Goal: Obtain resource: Obtain resource

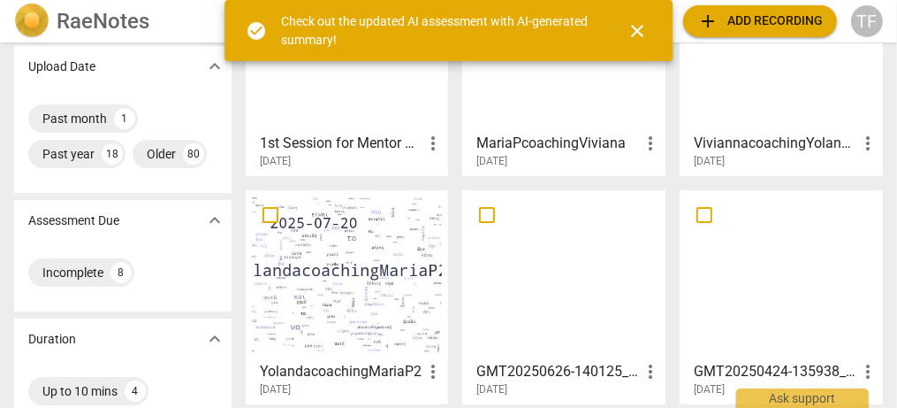
scroll to position [166, 0]
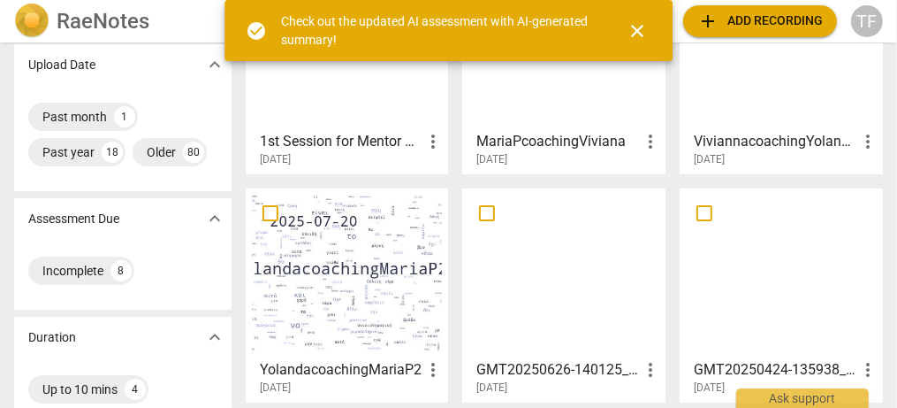
click at [325, 251] on div at bounding box center [347, 273] width 191 height 156
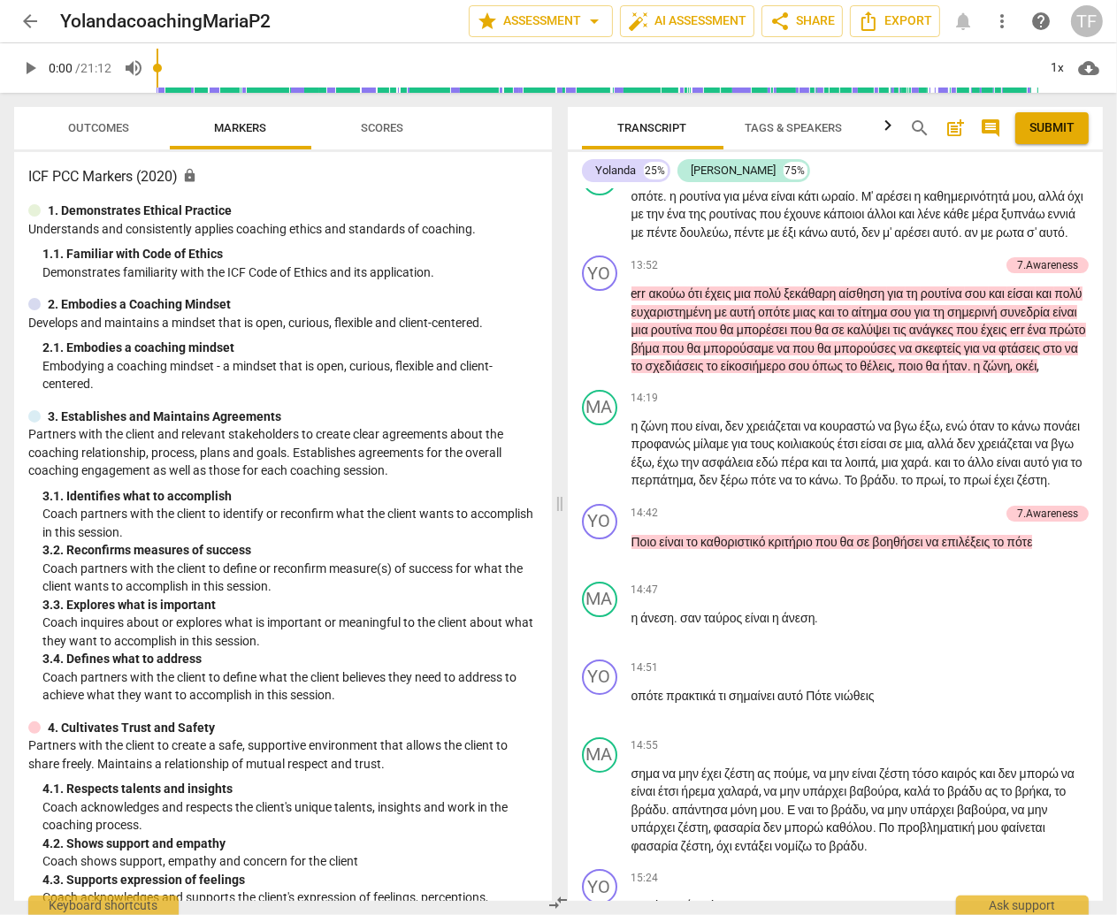
scroll to position [5221, 0]
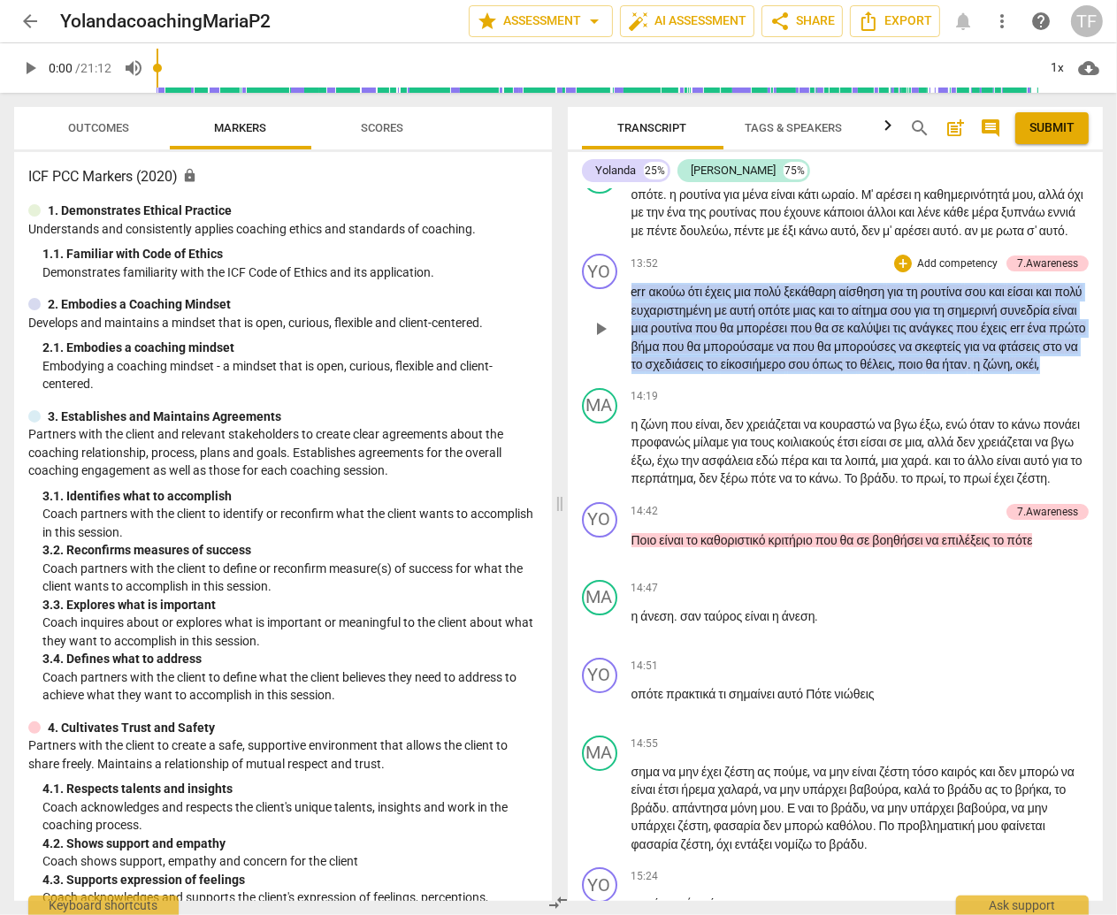
drag, startPoint x: 834, startPoint y: 565, endPoint x: 622, endPoint y: 475, distance: 230.6
click at [622, 381] on div "YO play_arrow pause 13:52 + Add competency 7.Awareness keyboard_arrow_right err…" at bounding box center [836, 314] width 536 height 134
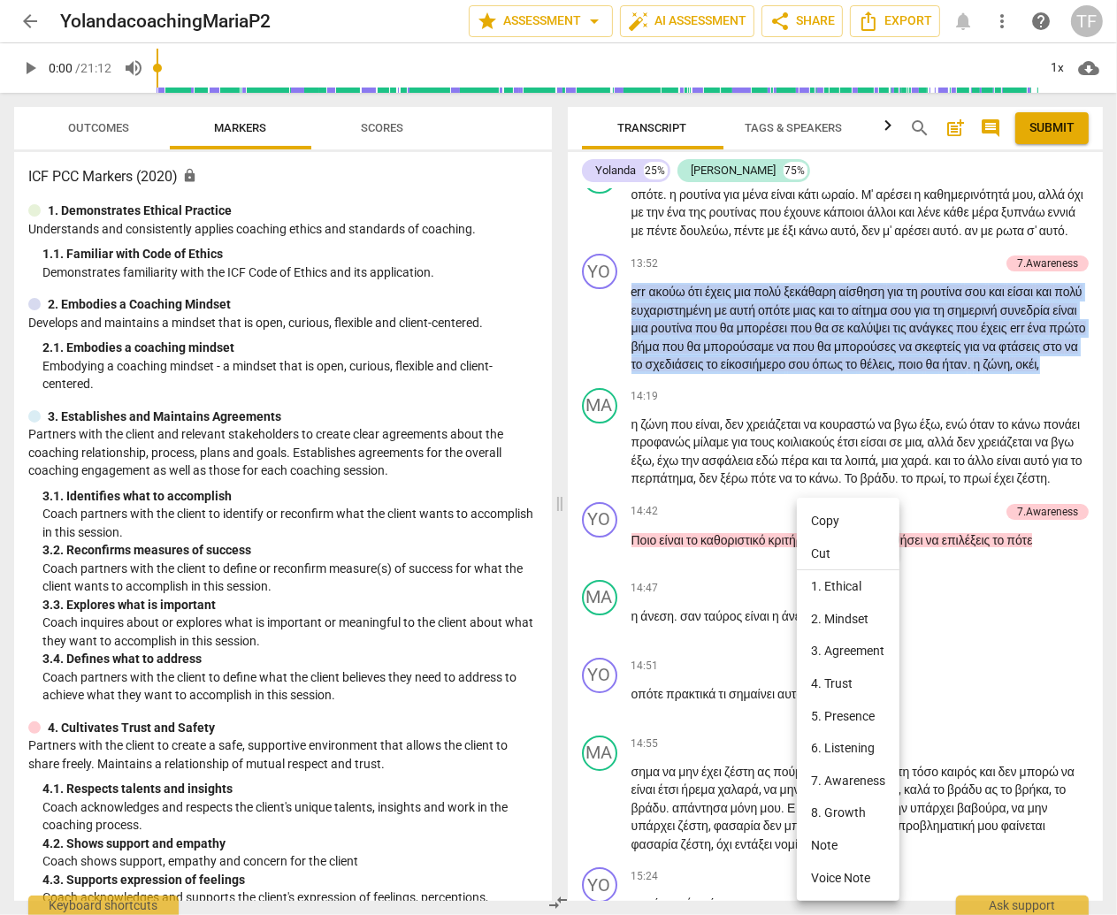
click at [826, 407] on li "Copy" at bounding box center [848, 521] width 103 height 33
copy p "err ακούω ότι έχεις μια πολύ ξεκάθαρη αίσθηση για τη ρουτίνα σου και είσαι και …"
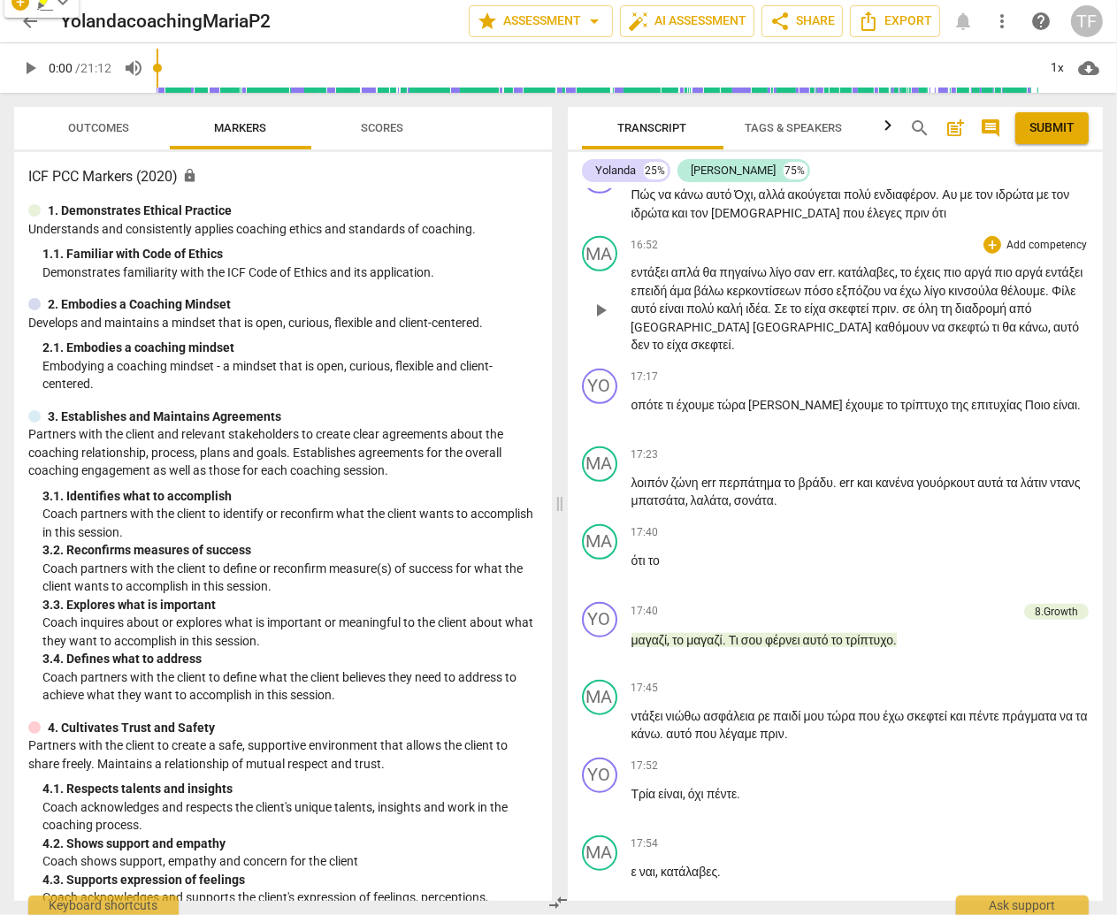
scroll to position [6669, 0]
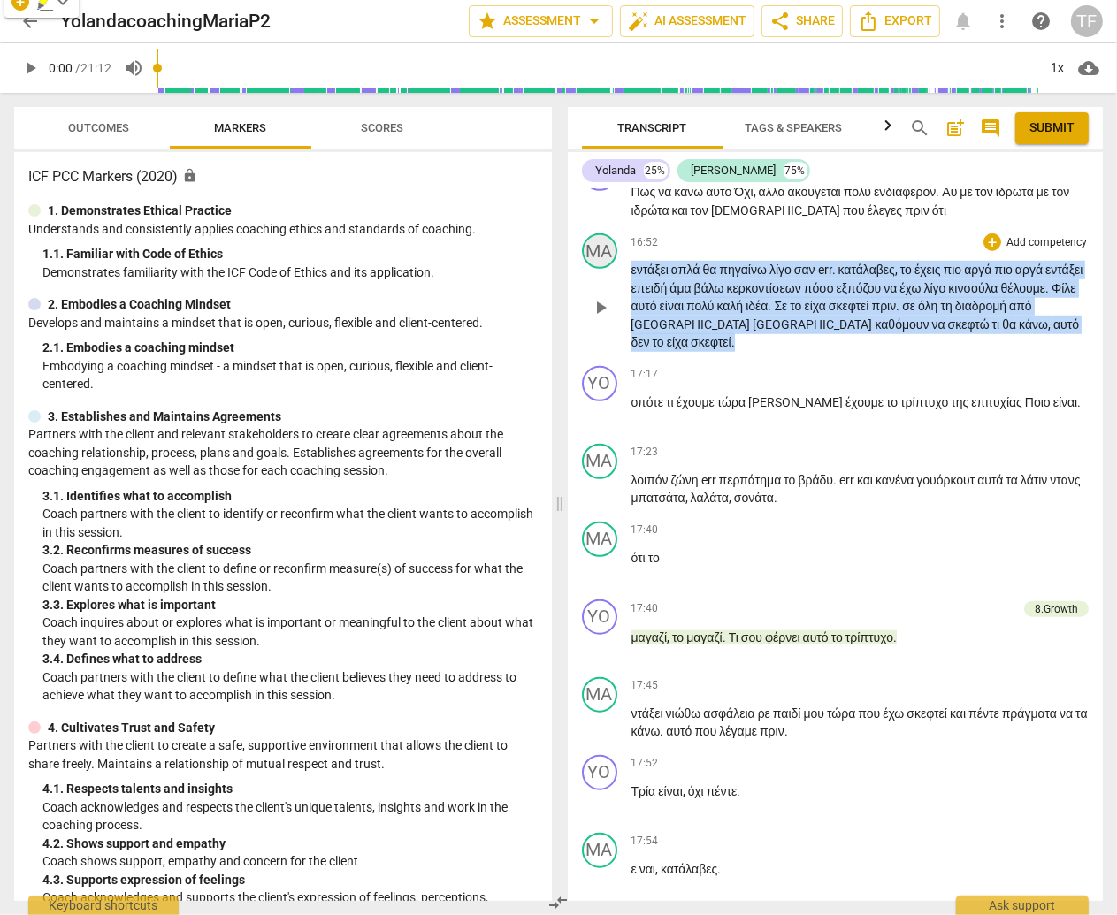
drag, startPoint x: 712, startPoint y: 602, endPoint x: 612, endPoint y: 515, distance: 132.8
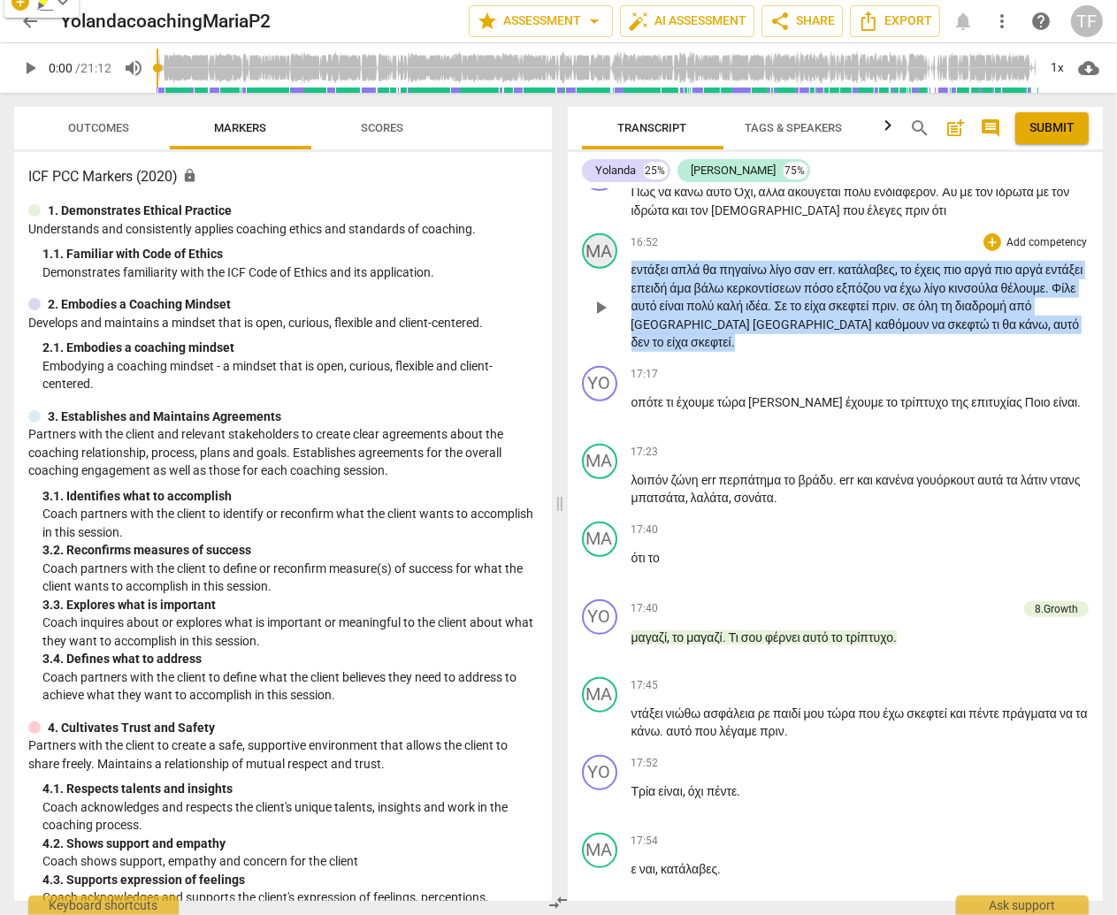
click at [612, 359] on div "MA play_arrow pause 16:52 + Add competency keyboard_arrow_right εντάξει απλά θα…" at bounding box center [836, 292] width 536 height 133
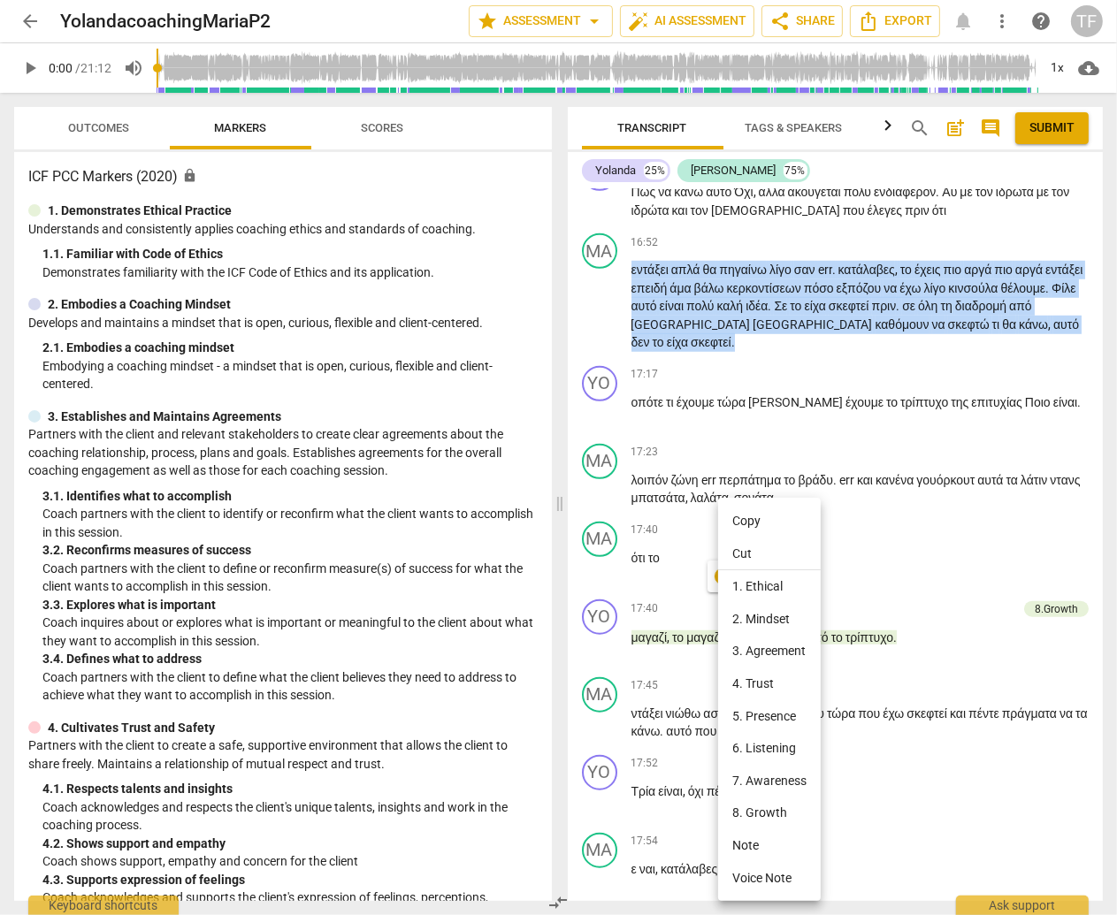
click at [744, 407] on li "Copy" at bounding box center [769, 521] width 103 height 33
copy p "εντάξει απλά θα πηγαίνω λίγο σαν err . κατάλαβες , το έχεις πιο αργά πιο αργά ε…"
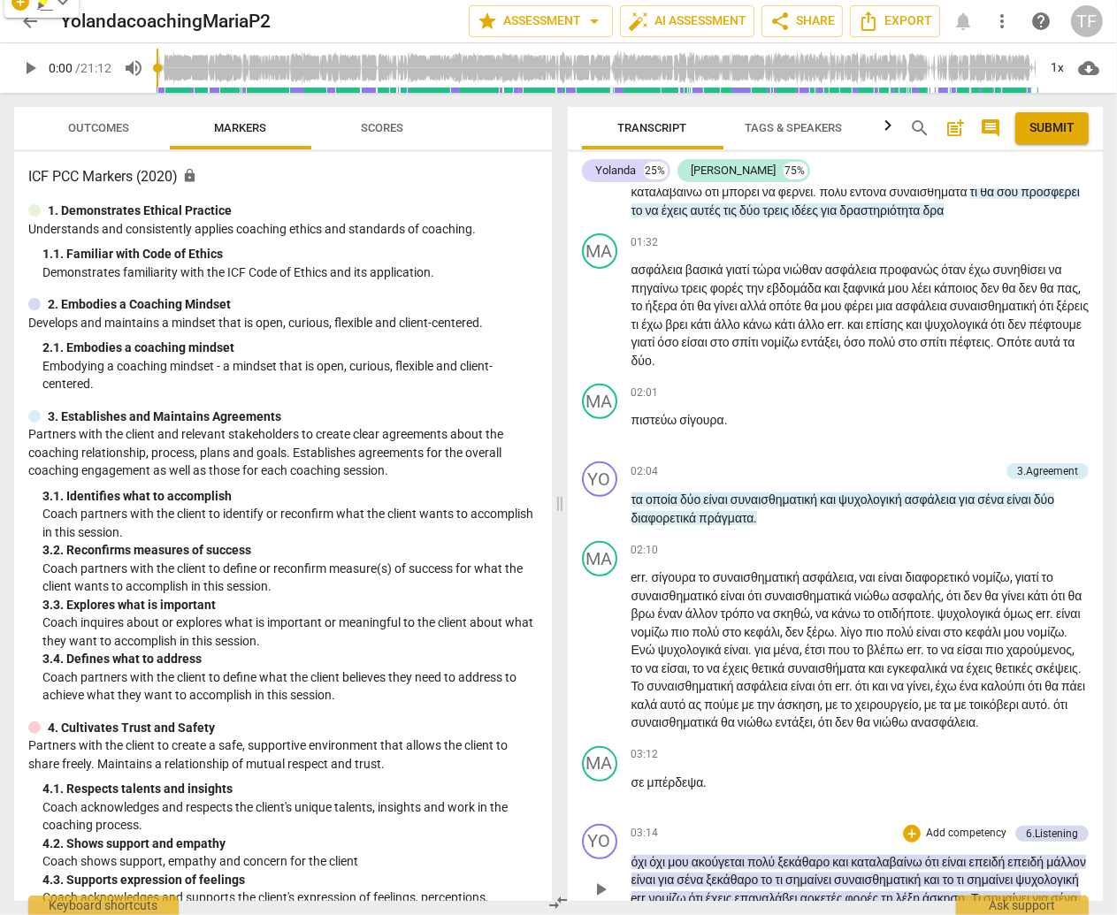
scroll to position [575, 0]
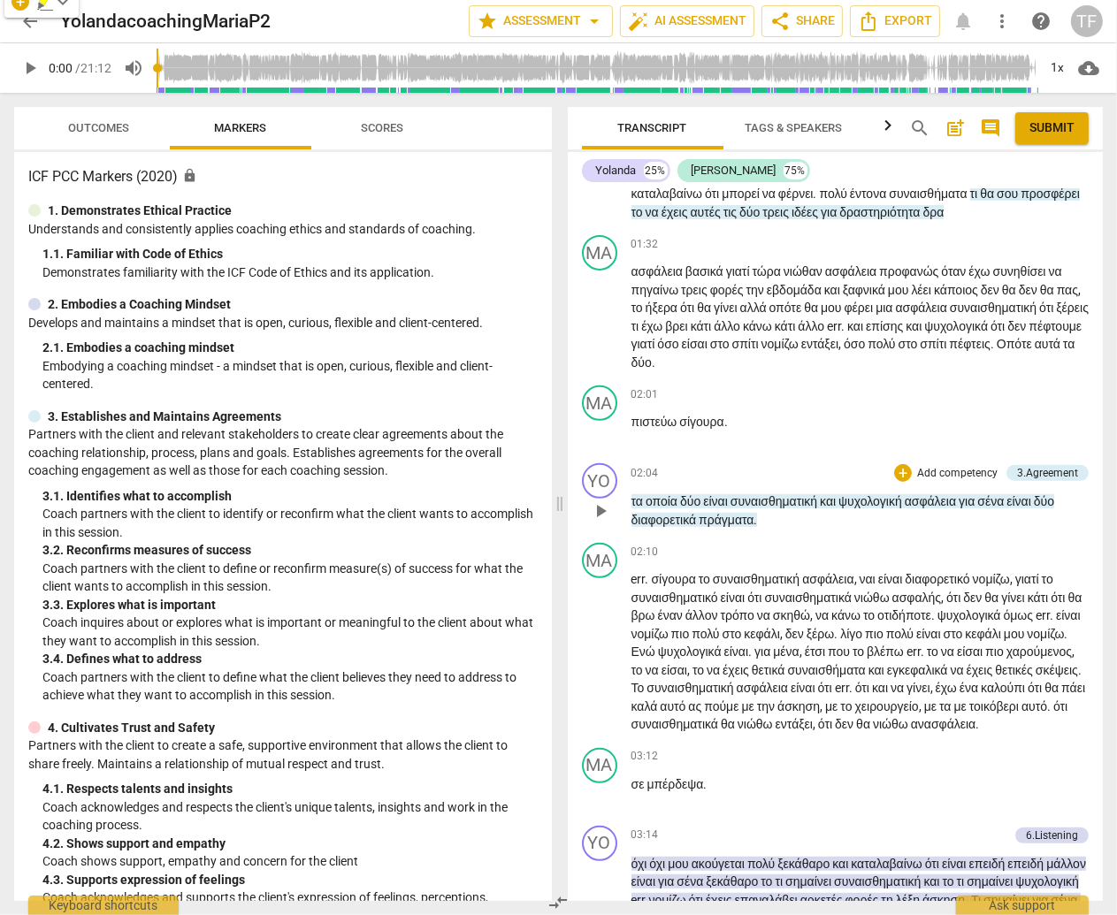
click at [744, 407] on div "02:04 + Add competency 3.Agreement keyboard_arrow_right τα οποία δύο είναι συνα…" at bounding box center [860, 495] width 458 height 65
click at [753, 407] on p "τα οποία δύο είναι συναισθηματική και ψυχολογική ασφάλεια για σένα είναι δύο δι…" at bounding box center [860, 510] width 458 height 36
click at [768, 407] on p "τα οποία δύο είναι συναισθηματική και ψυχολογική ασφάλεια για σένα είναι δύο δι…" at bounding box center [860, 510] width 458 height 36
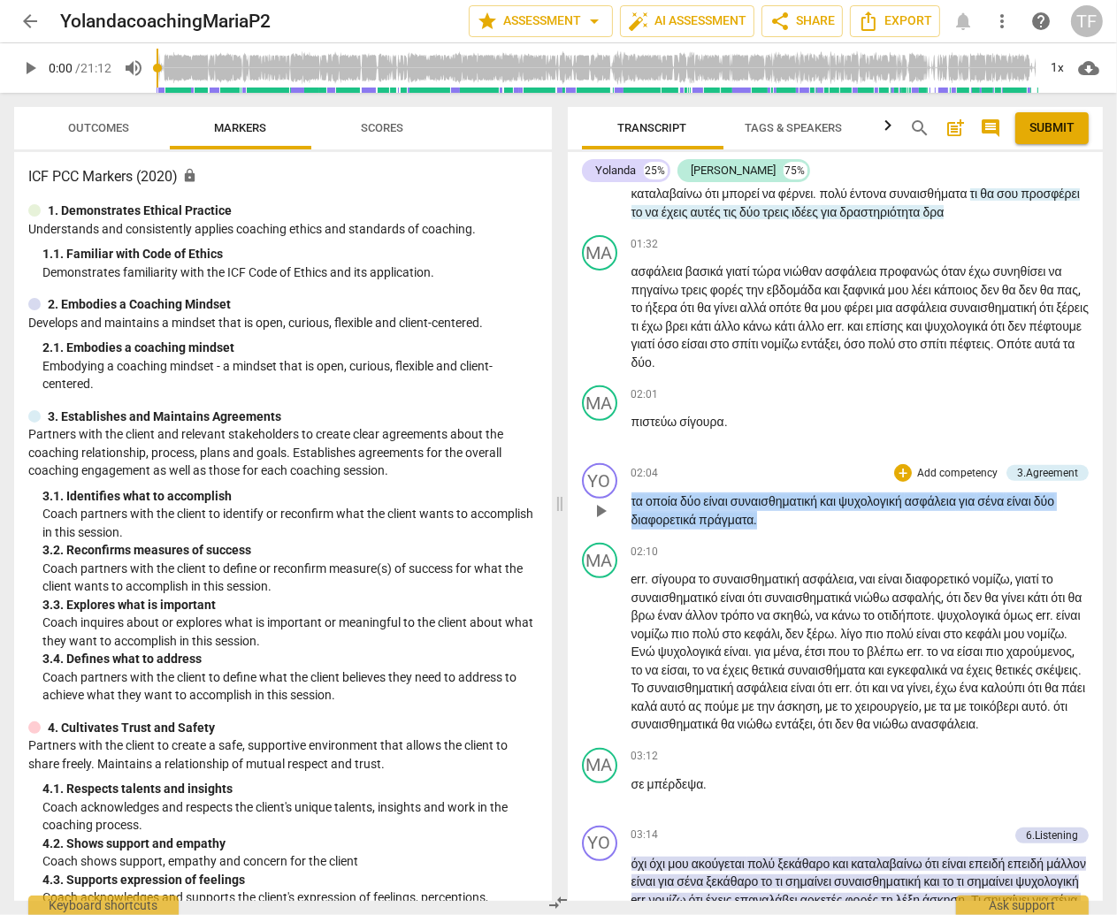
drag, startPoint x: 767, startPoint y: 536, endPoint x: 621, endPoint y: 480, distance: 156.2
click at [621, 407] on div "YO play_arrow pause 02:04 + Add competency 3.Agreement keyboard_arrow_right τα …" at bounding box center [836, 496] width 536 height 80
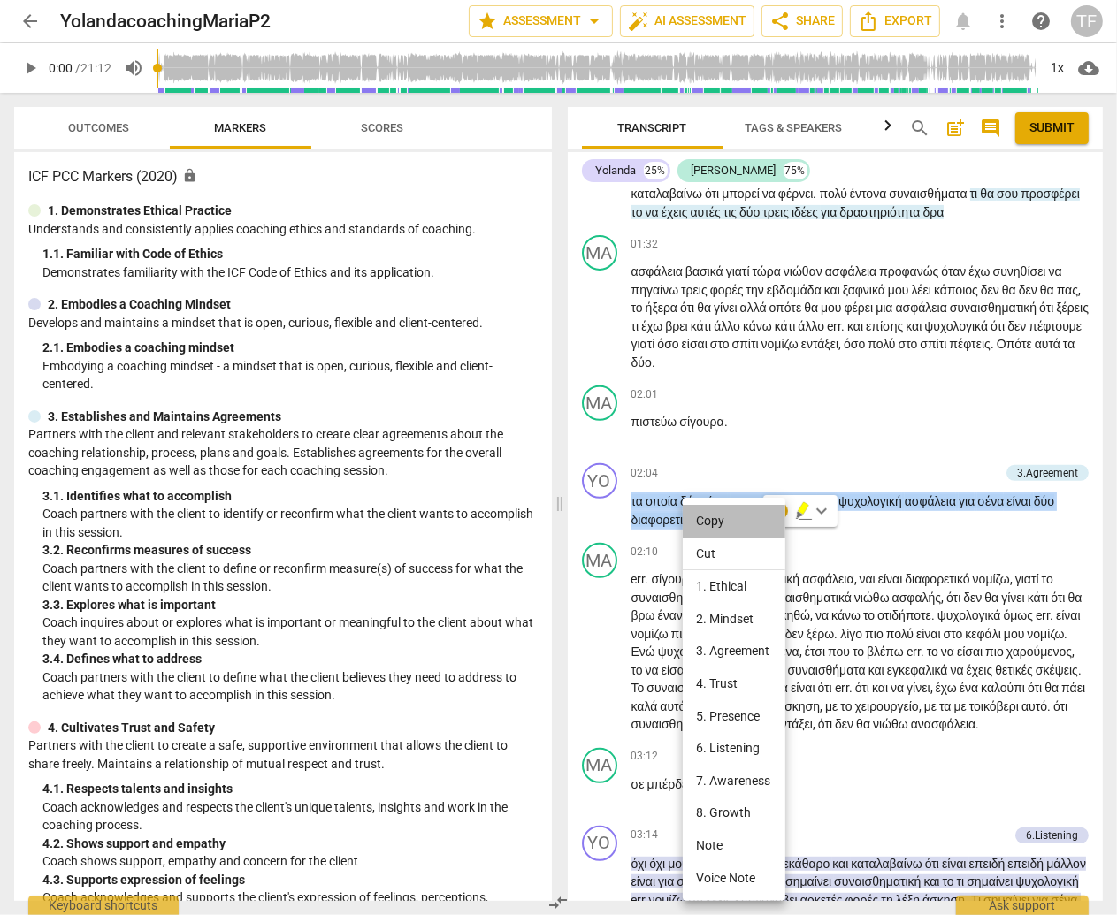
click at [721, 407] on li "Copy" at bounding box center [734, 521] width 103 height 33
copy p "τα οποία δύο είναι συναισθηματική και ψυχολογική ασφάλεια για σένα είναι δύο δι…"
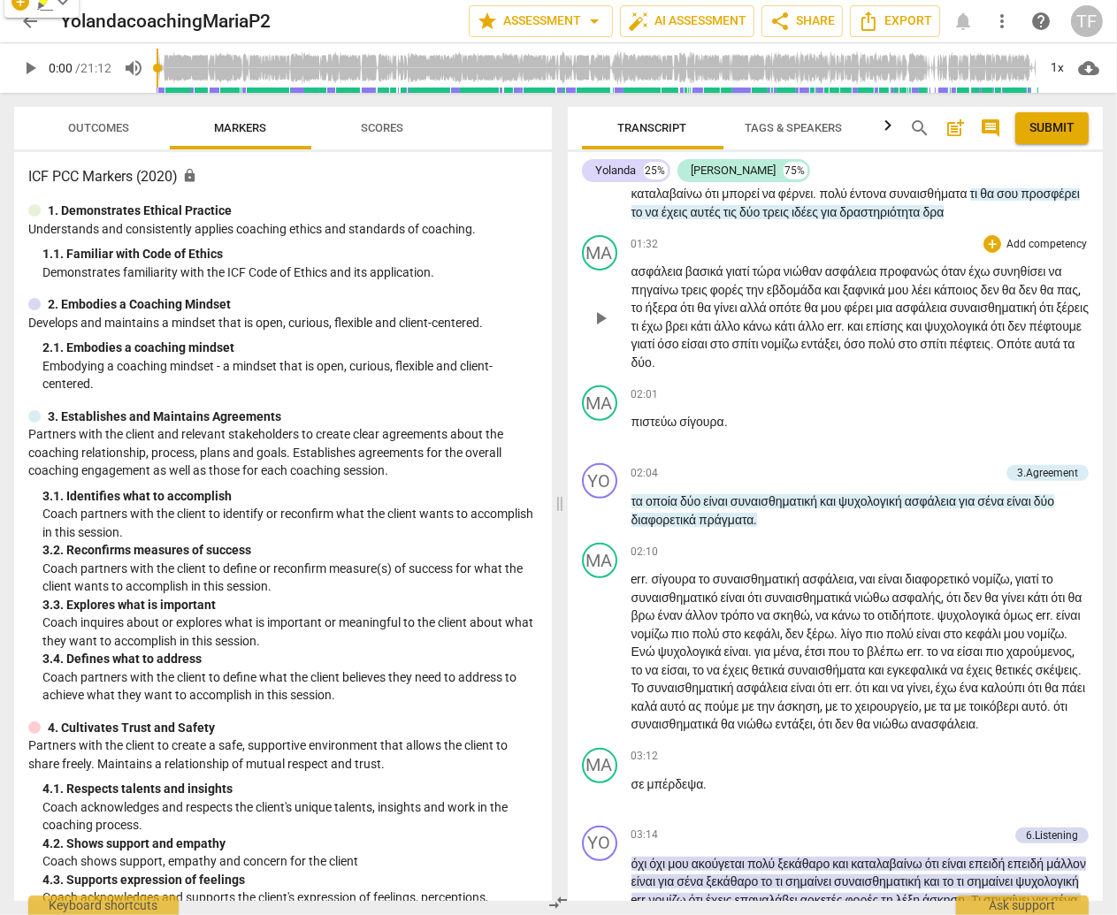
scroll to position [623, 0]
